Goal: Task Accomplishment & Management: Complete application form

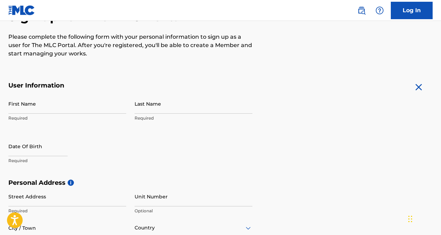
scroll to position [66, 0]
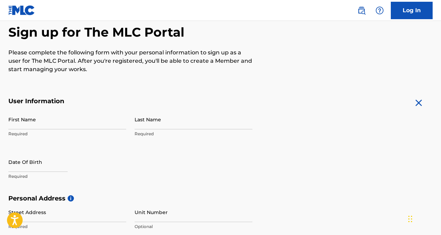
click at [56, 124] on input "First Name" at bounding box center [67, 120] width 118 height 20
type input "[PERSON_NAME]"
type input "Abba"
type input "world bank area A"
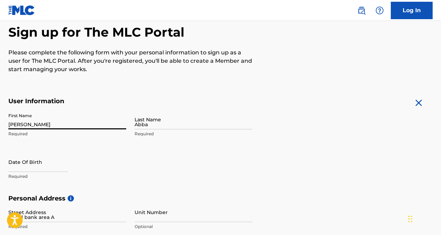
type input "world bank area A"
type input "[GEOGRAPHIC_DATA]"
type input "234"
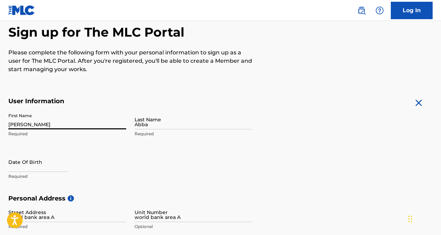
type input "1"
type input "323"
type input "5775292"
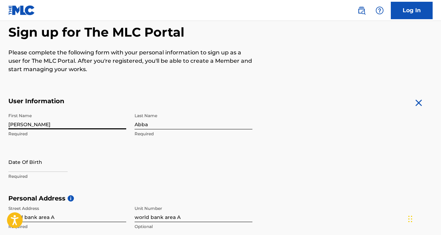
scroll to position [266, 0]
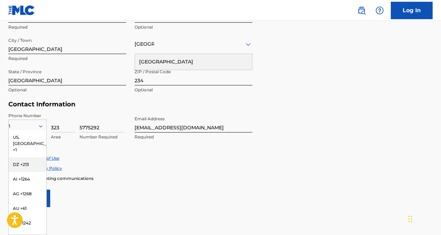
click at [327, 154] on form "User Information First Name [PERSON_NAME] Required Last Name Abba Required Date…" at bounding box center [220, 52] width 424 height 309
click at [204, 126] on input "[EMAIL_ADDRESS][DOMAIN_NAME]" at bounding box center [194, 123] width 118 height 20
drag, startPoint x: 204, startPoint y: 126, endPoint x: 134, endPoint y: 127, distance: 69.8
click at [134, 127] on div "Phone Number 1 [GEOGRAPHIC_DATA], [GEOGRAPHIC_DATA] +1 DZ +213 AI +1264 AG +126…" at bounding box center [130, 134] width 244 height 43
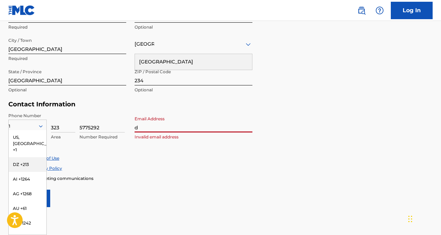
type input "[EMAIL_ADDRESS][DOMAIN_NAME]"
click at [256, 145] on form "User Information First Name [PERSON_NAME] Required Last Name Abba Required Date…" at bounding box center [220, 52] width 424 height 309
click at [212, 161] on div "Accept Terms of Use" at bounding box center [220, 158] width 424 height 6
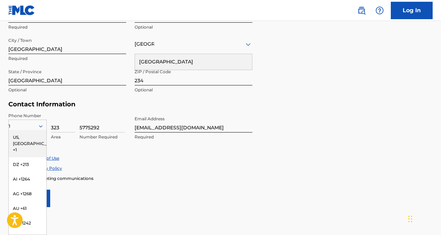
click at [108, 104] on h5 "Contact Information" at bounding box center [130, 104] width 244 height 8
click at [65, 128] on input "323" at bounding box center [63, 123] width 24 height 20
click at [80, 115] on div "1 [GEOGRAPHIC_DATA], [GEOGRAPHIC_DATA] +1 DZ +213 AI +1264 AG +1268 AU +61 BS +…" at bounding box center [67, 128] width 118 height 31
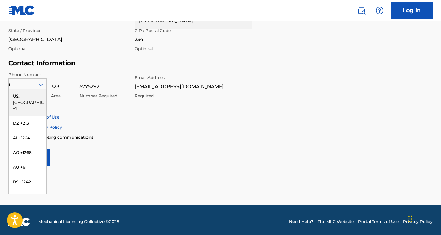
scroll to position [310, 0]
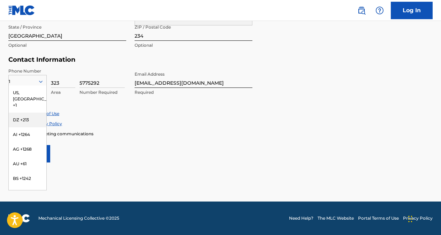
click at [25, 113] on div "DZ +213" at bounding box center [28, 120] width 38 height 15
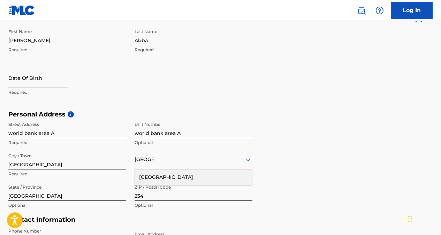
scroll to position [136, 0]
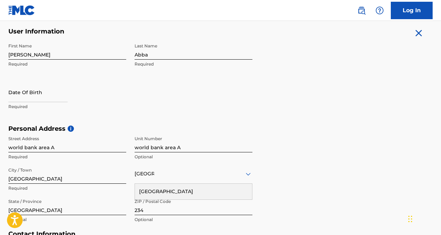
select select "7"
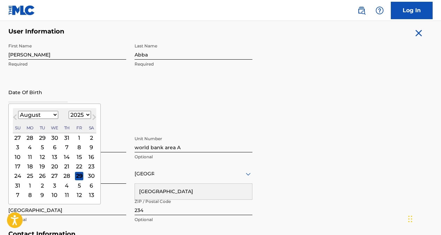
click at [20, 98] on input "text" at bounding box center [37, 92] width 59 height 20
click at [85, 114] on select "1899 1900 1901 1902 1903 1904 1905 1906 1907 1908 1909 1910 1911 1912 1913 1914…" at bounding box center [80, 115] width 22 height 8
select select "1992"
click at [69, 111] on select "1899 1900 1901 1902 1903 1904 1905 1906 1907 1908 1909 1910 1911 1912 1913 1914…" at bounding box center [80, 115] width 22 height 8
click at [47, 113] on select "January February March April May June July August September October November De…" at bounding box center [38, 115] width 40 height 8
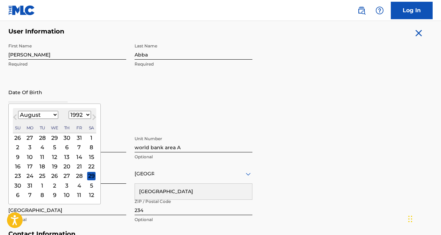
select select "2"
click at [18, 111] on select "January February March April May June July August September October November De…" at bounding box center [38, 115] width 40 height 8
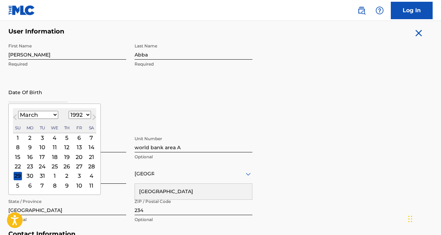
click at [20, 174] on div "29" at bounding box center [18, 176] width 8 height 8
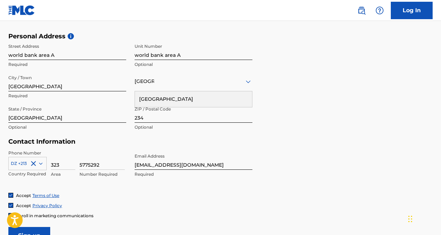
scroll to position [241, 0]
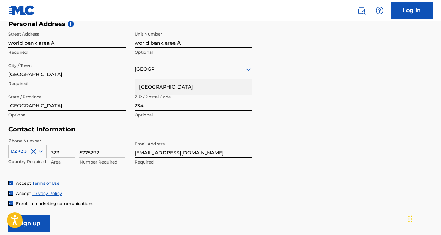
click at [40, 150] on div "DZ +213" at bounding box center [27, 150] width 38 height 10
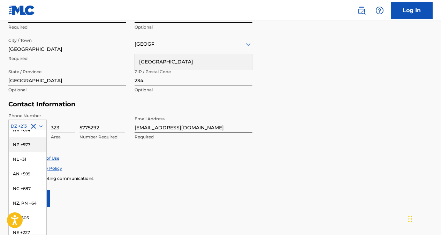
scroll to position [2058, 0]
click at [24, 207] on div "NG +234" at bounding box center [28, 201] width 38 height 15
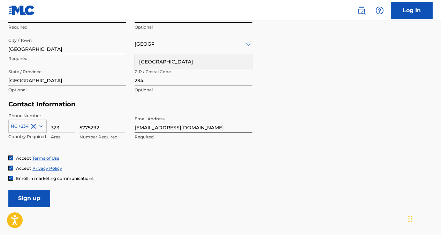
click at [62, 147] on div "Phone Number NG +234 Country Required 323 Area 5775292 Number Required Email Ad…" at bounding box center [130, 134] width 244 height 43
drag, startPoint x: 105, startPoint y: 128, endPoint x: 77, endPoint y: 126, distance: 28.0
click at [77, 126] on div "NG +234 Country Required 323 Area 5775292 Number Required" at bounding box center [67, 128] width 118 height 31
click at [103, 127] on input "070389" at bounding box center [102, 123] width 45 height 20
type input "07038969164"
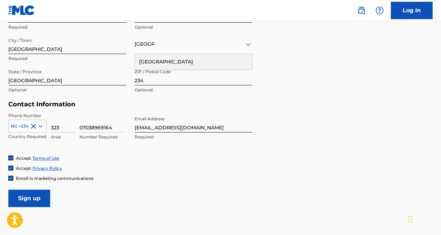
scroll to position [310, 0]
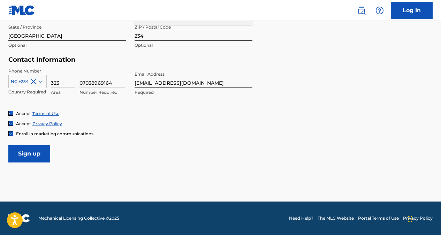
click at [40, 152] on input "Sign up" at bounding box center [29, 153] width 42 height 17
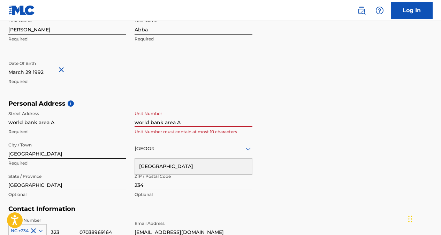
drag, startPoint x: 183, startPoint y: 121, endPoint x: 125, endPoint y: 122, distance: 58.3
click at [125, 122] on div "Street Address world bank area A Required Unit Number world bank area A Unit Nu…" at bounding box center [130, 154] width 244 height 94
type input "u"
click at [54, 123] on input "world bank area A" at bounding box center [67, 117] width 118 height 20
click at [214, 121] on input "J21B Udensi quarters abakaliki" at bounding box center [194, 117] width 118 height 20
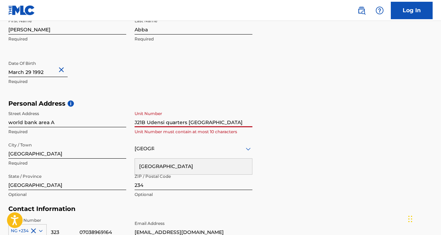
drag, startPoint x: 193, startPoint y: 120, endPoint x: 125, endPoint y: 118, distance: 68.0
click at [125, 118] on div "Street Address world bank area A Required Unit Number J21B Udensi quarters abak…" at bounding box center [130, 154] width 244 height 94
type input "J21B Udensi quarters [GEOGRAPHIC_DATA]"
drag, startPoint x: 5, startPoint y: 121, endPoint x: 14, endPoint y: 122, distance: 9.2
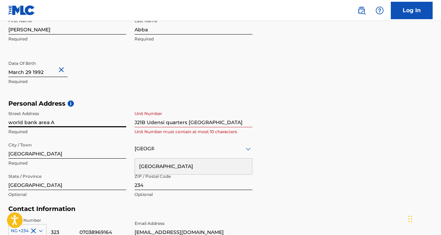
paste input "J21B Udensi quarters [GEOGRAPHIC_DATA]"
type input "J21B Udensi quarters [GEOGRAPHIC_DATA]"
click at [1, 113] on div "The MLC uses identity verification before a user is registered to comply with K…" at bounding box center [220, 109] width 441 height 405
drag, startPoint x: 225, startPoint y: 121, endPoint x: 132, endPoint y: 123, distance: 92.5
click at [132, 123] on div "Street Address J21B Udensi quarters [GEOGRAPHIC_DATA] Required Unit Number J21B…" at bounding box center [130, 154] width 244 height 94
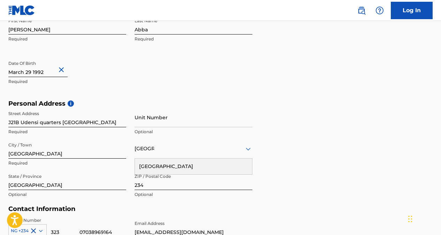
click at [318, 157] on div "Personal Address i Street Address J21B Udensi quarters [GEOGRAPHIC_DATA] Requir…" at bounding box center [220, 153] width 424 height 106
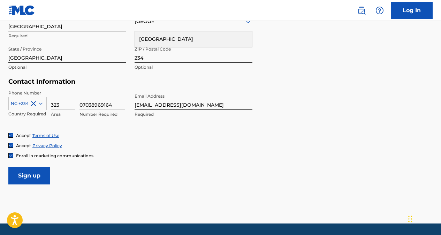
scroll to position [301, 0]
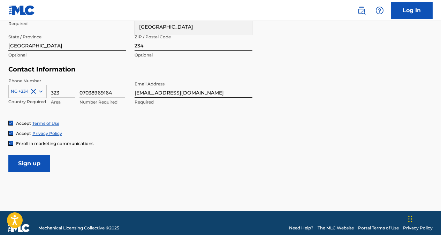
click at [27, 162] on input "Sign up" at bounding box center [29, 163] width 42 height 17
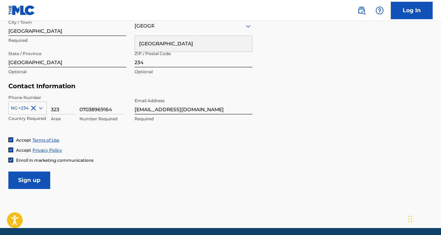
scroll to position [310, 0]
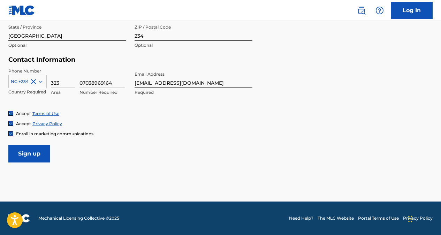
click at [33, 152] on input "Sign up" at bounding box center [29, 153] width 42 height 17
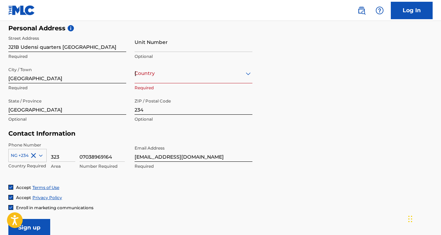
scroll to position [202, 0]
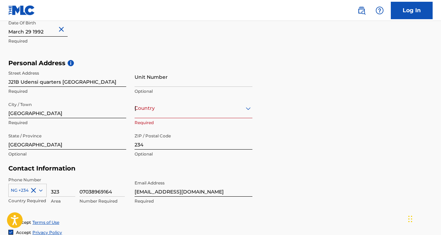
click at [242, 112] on div "[GEOGRAPHIC_DATA]" at bounding box center [194, 108] width 118 height 9
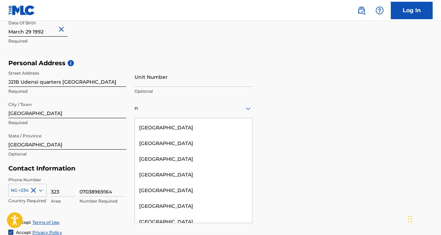
scroll to position [124, 0]
type input "ng"
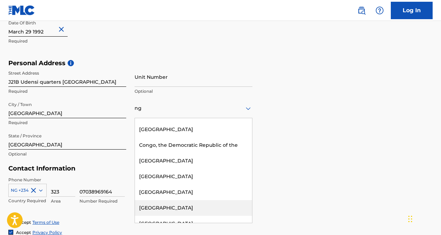
scroll to position [0, 0]
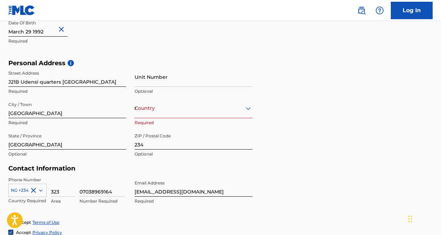
click at [150, 109] on div "ng" at bounding box center [194, 108] width 118 height 9
click at [163, 109] on div "ng" at bounding box center [194, 108] width 118 height 9
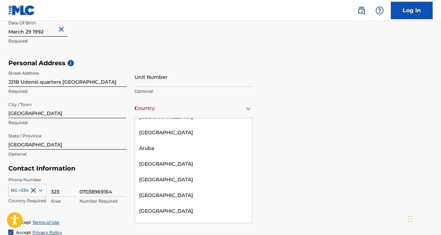
scroll to position [1012, 0]
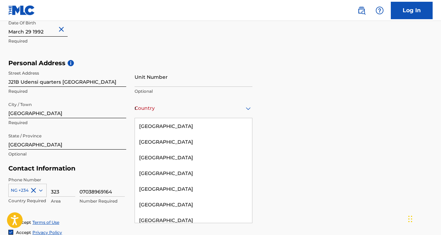
click at [247, 108] on icon at bounding box center [248, 108] width 5 height 3
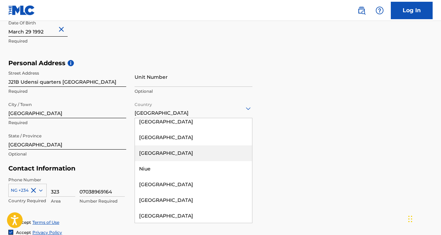
click at [155, 145] on div "[GEOGRAPHIC_DATA]" at bounding box center [193, 153] width 117 height 16
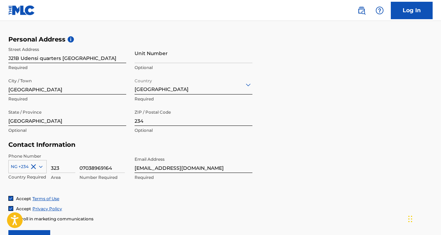
scroll to position [271, 0]
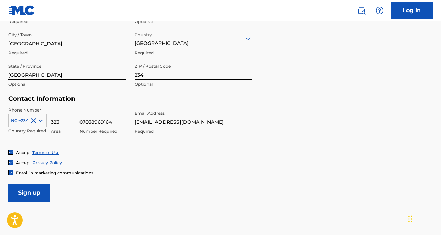
click at [39, 193] on input "Sign up" at bounding box center [29, 192] width 42 height 17
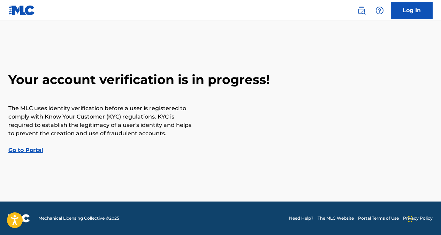
click at [28, 151] on link "Go to Portal" at bounding box center [25, 150] width 35 height 7
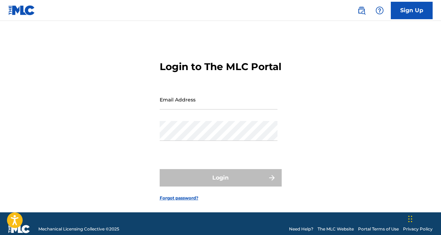
click at [206, 110] on input "Email Address" at bounding box center [219, 100] width 118 height 20
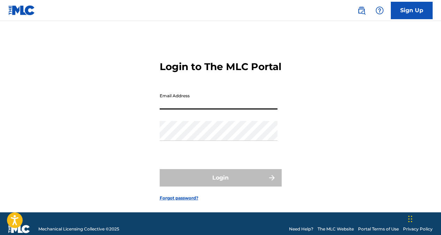
type input "[EMAIL_ADDRESS][DOMAIN_NAME]"
click at [107, 177] on div "Login to The MLC Portal Email Address [EMAIL_ADDRESS][DOMAIN_NAME] Password Log…" at bounding box center [220, 125] width 441 height 174
click at [125, 162] on div "Login to The MLC Portal Email Address [EMAIL_ADDRESS][DOMAIN_NAME] Password Log…" at bounding box center [220, 125] width 441 height 174
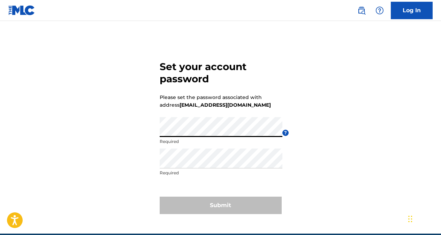
click at [136, 133] on div "Set your account password Please set the password associated with address dredb…" at bounding box center [220, 135] width 441 height 195
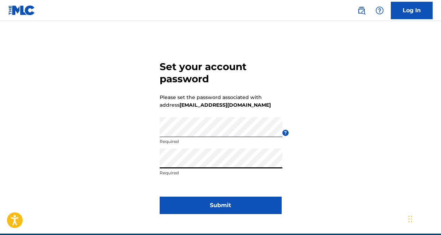
click at [237, 207] on button "Submit" at bounding box center [221, 205] width 122 height 17
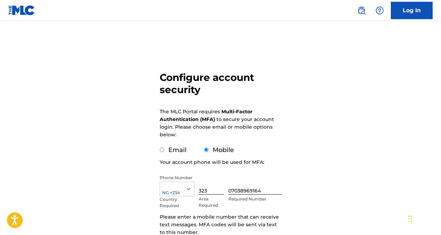
scroll to position [35, 0]
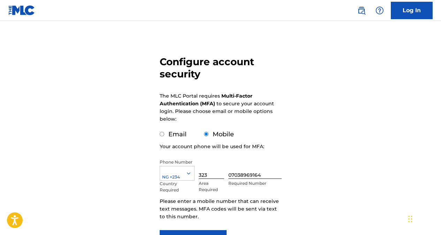
click at [163, 134] on input "Email" at bounding box center [162, 134] width 5 height 5
radio input "true"
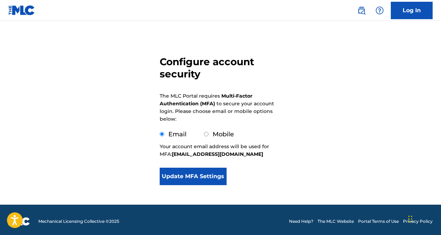
scroll to position [38, 0]
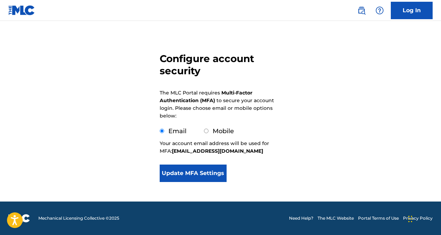
click at [184, 174] on button "Update MFA Settings" at bounding box center [193, 173] width 67 height 17
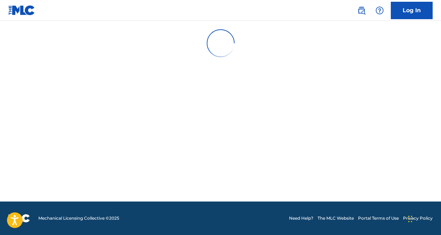
scroll to position [0, 0]
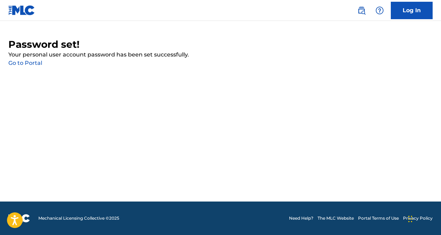
click at [30, 63] on link "Go to Portal" at bounding box center [25, 63] width 34 height 7
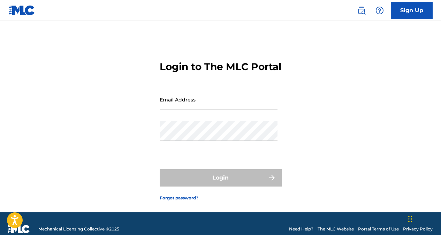
type input "[EMAIL_ADDRESS][DOMAIN_NAME]"
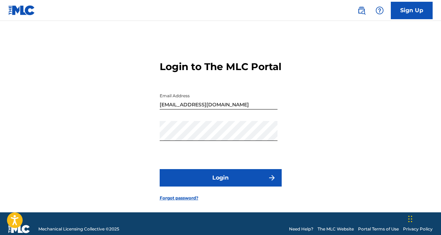
click at [212, 187] on button "Login" at bounding box center [221, 177] width 122 height 17
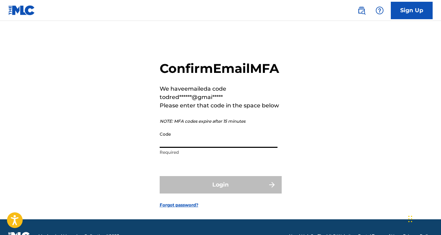
click at [198, 148] on input "Code" at bounding box center [219, 138] width 118 height 20
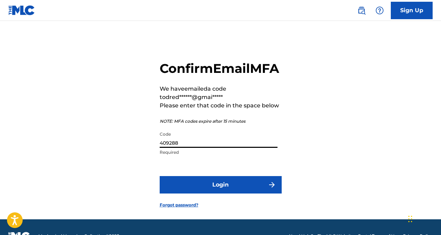
type input "409288"
click at [226, 194] on button "Login" at bounding box center [221, 184] width 122 height 17
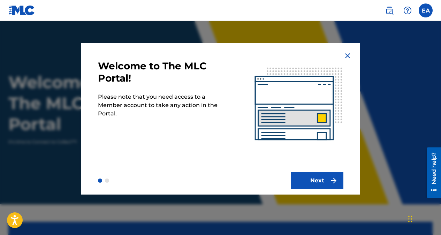
click at [329, 181] on button "Next" at bounding box center [317, 180] width 52 height 17
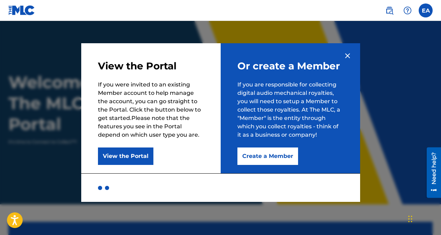
click at [277, 158] on button "Create a Member" at bounding box center [268, 156] width 61 height 17
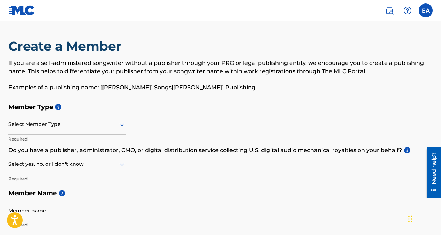
scroll to position [35, 0]
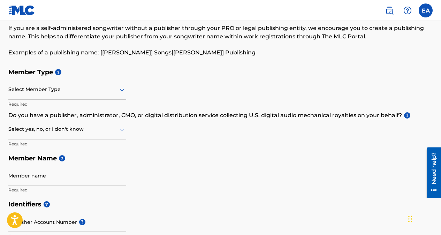
click at [118, 130] on div at bounding box center [67, 129] width 118 height 9
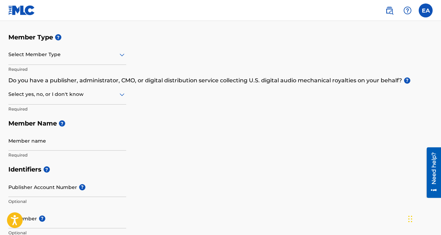
click at [171, 123] on h5 "Member Name ?" at bounding box center [220, 123] width 424 height 15
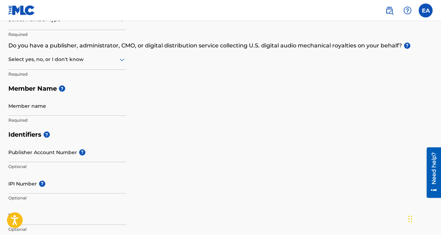
scroll to position [140, 0]
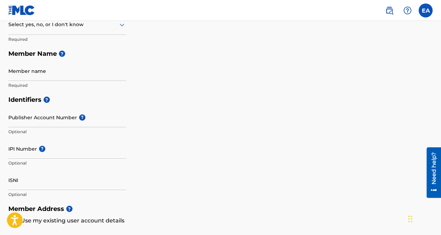
click at [196, 119] on div "Identifiers ? Publisher Account Number ? Optional IPI Number ? Optional ISNI Op…" at bounding box center [220, 146] width 424 height 109
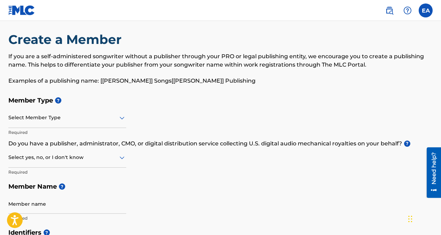
scroll to position [0, 0]
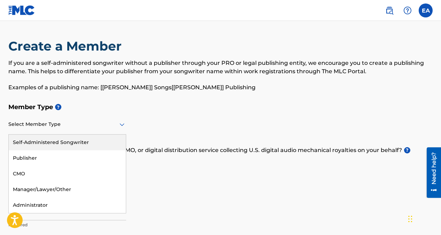
click at [121, 124] on icon at bounding box center [122, 124] width 5 height 3
click at [52, 141] on div "Self-Administered Songwriter" at bounding box center [67, 143] width 117 height 16
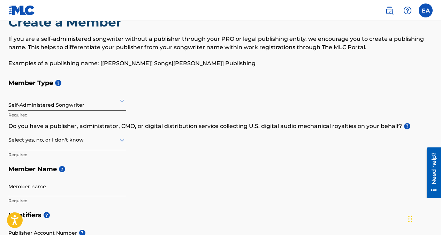
scroll to position [35, 0]
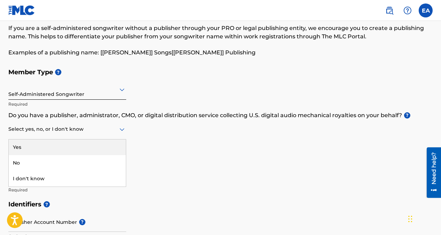
click at [121, 129] on icon at bounding box center [122, 129] width 5 height 3
